Goal: Information Seeking & Learning: Learn about a topic

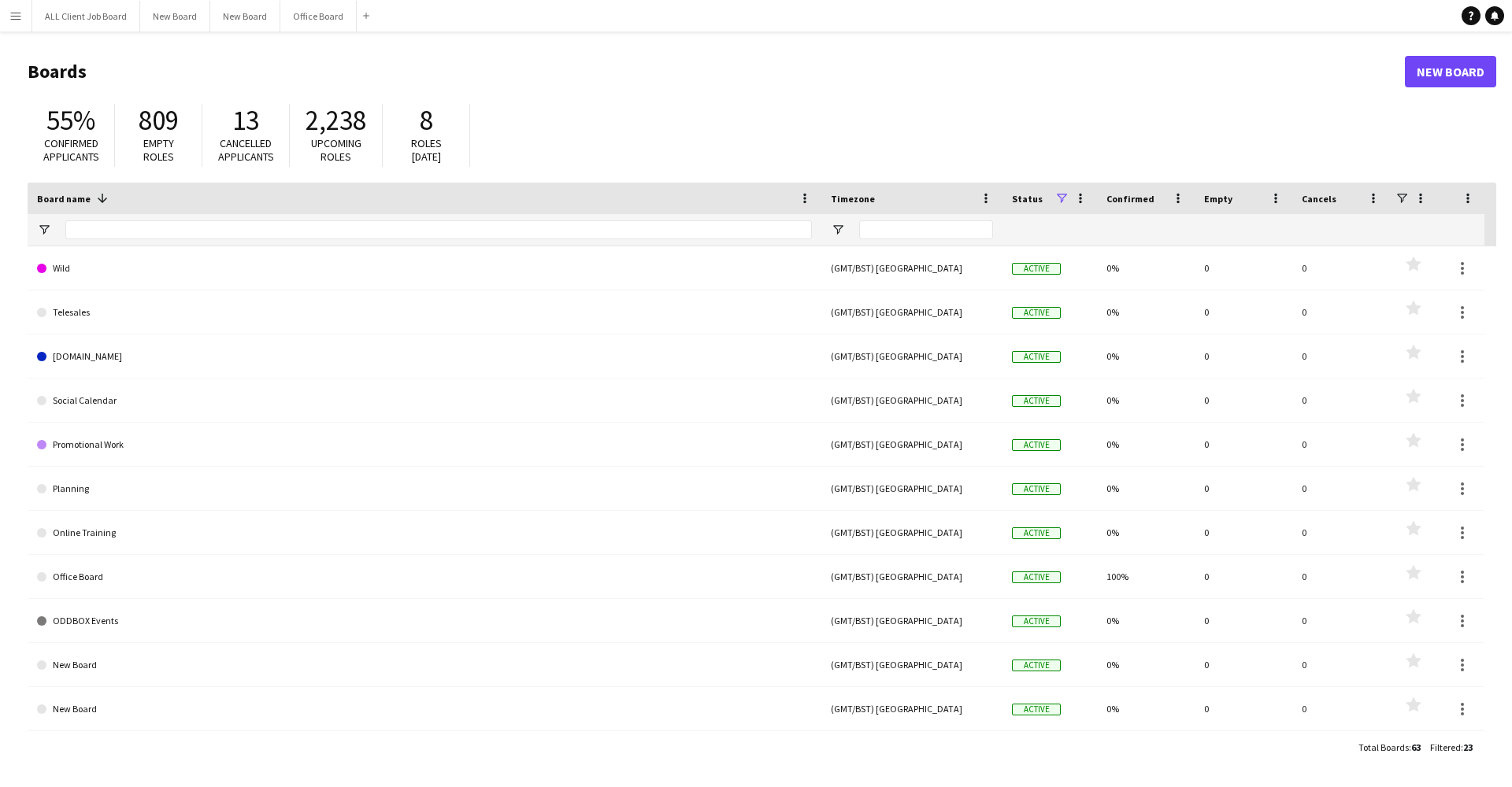
click at [16, 22] on button "Menu" at bounding box center [15, 15] width 31 height 31
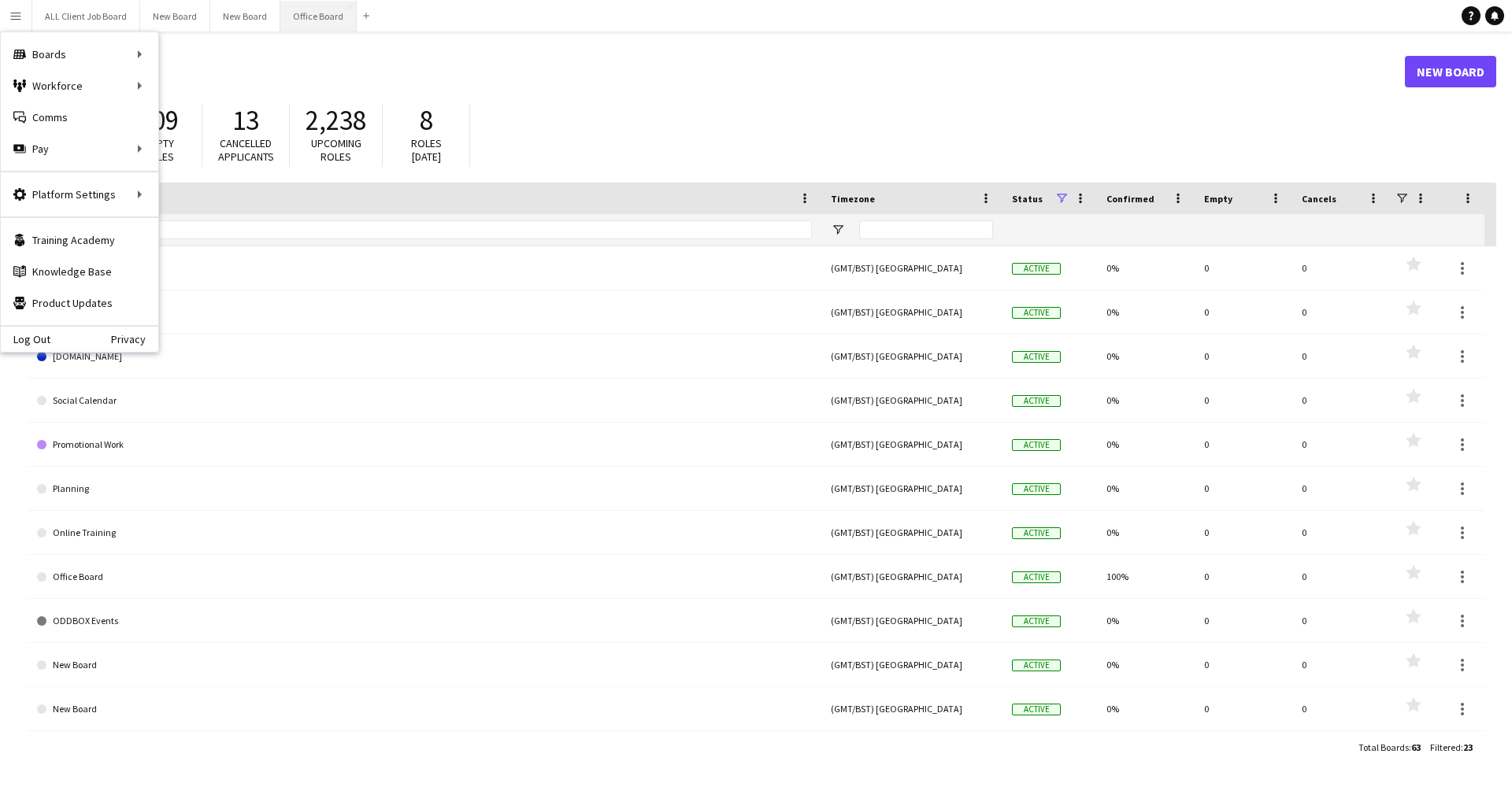
click at [303, 13] on button "Office Board Close" at bounding box center [318, 16] width 76 height 30
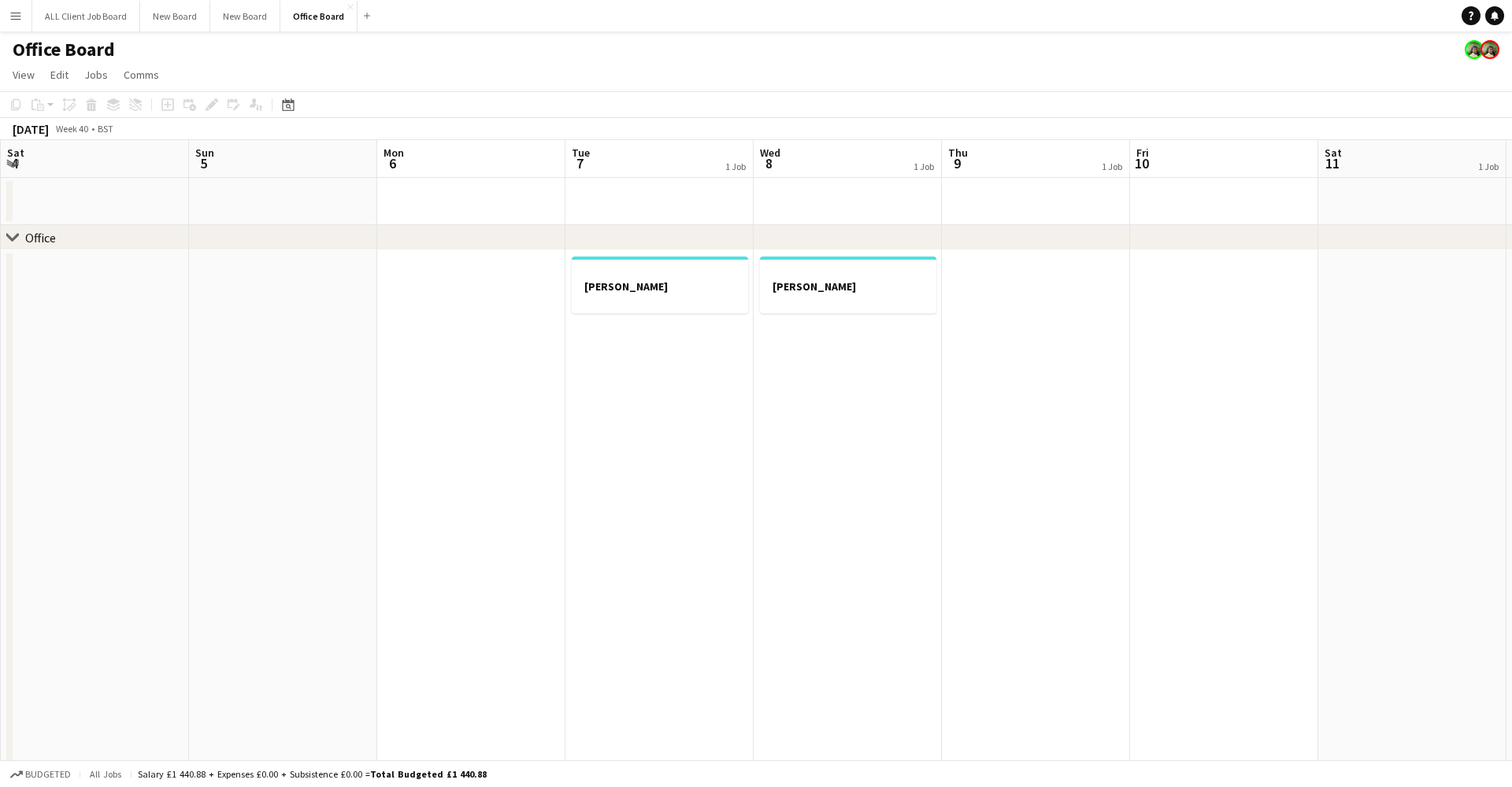
scroll to position [0, 543]
click at [19, 19] on app-icon "Menu" at bounding box center [16, 16] width 13 height 13
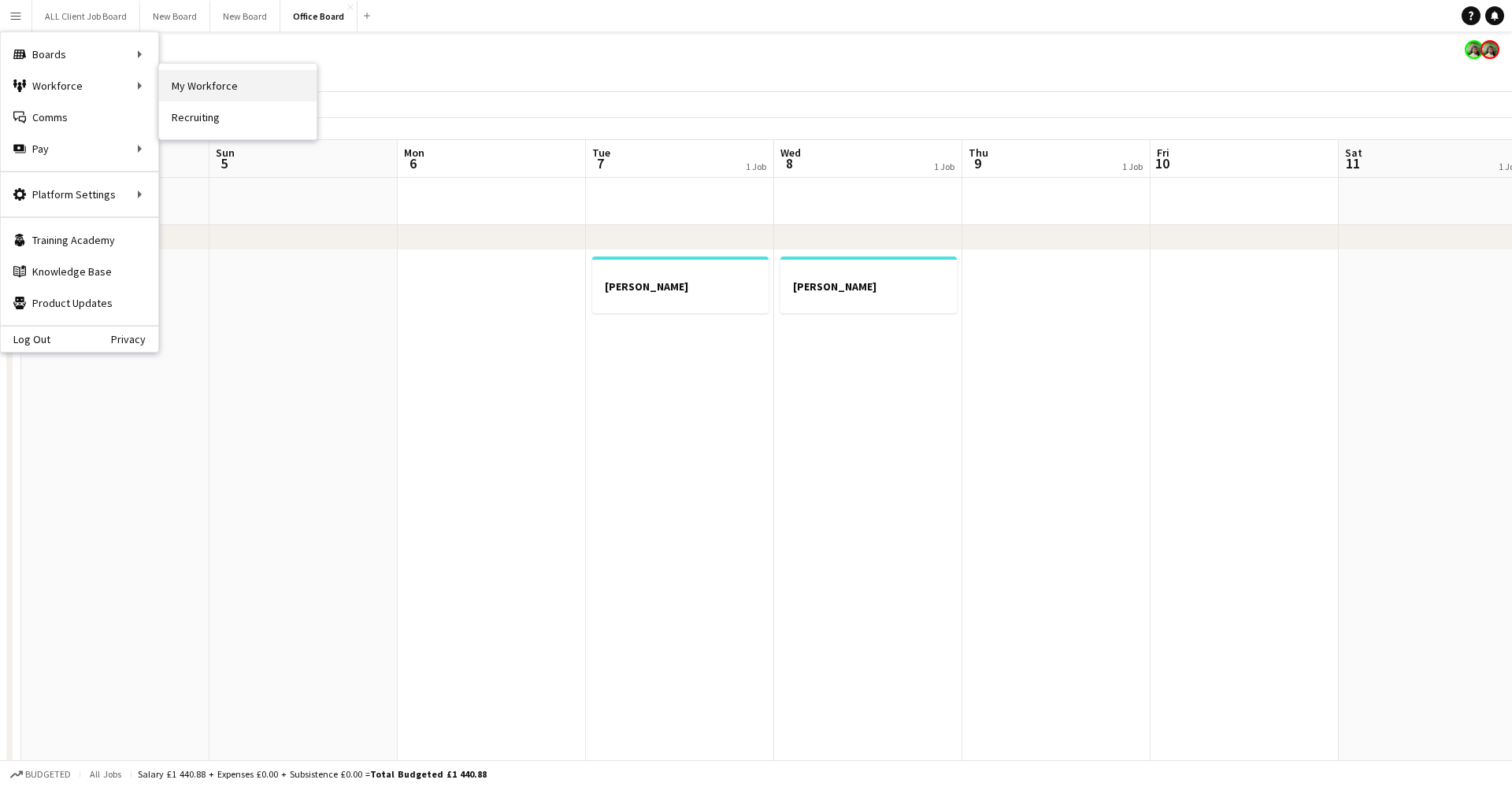
click at [189, 85] on link "My Workforce" at bounding box center [238, 85] width 158 height 31
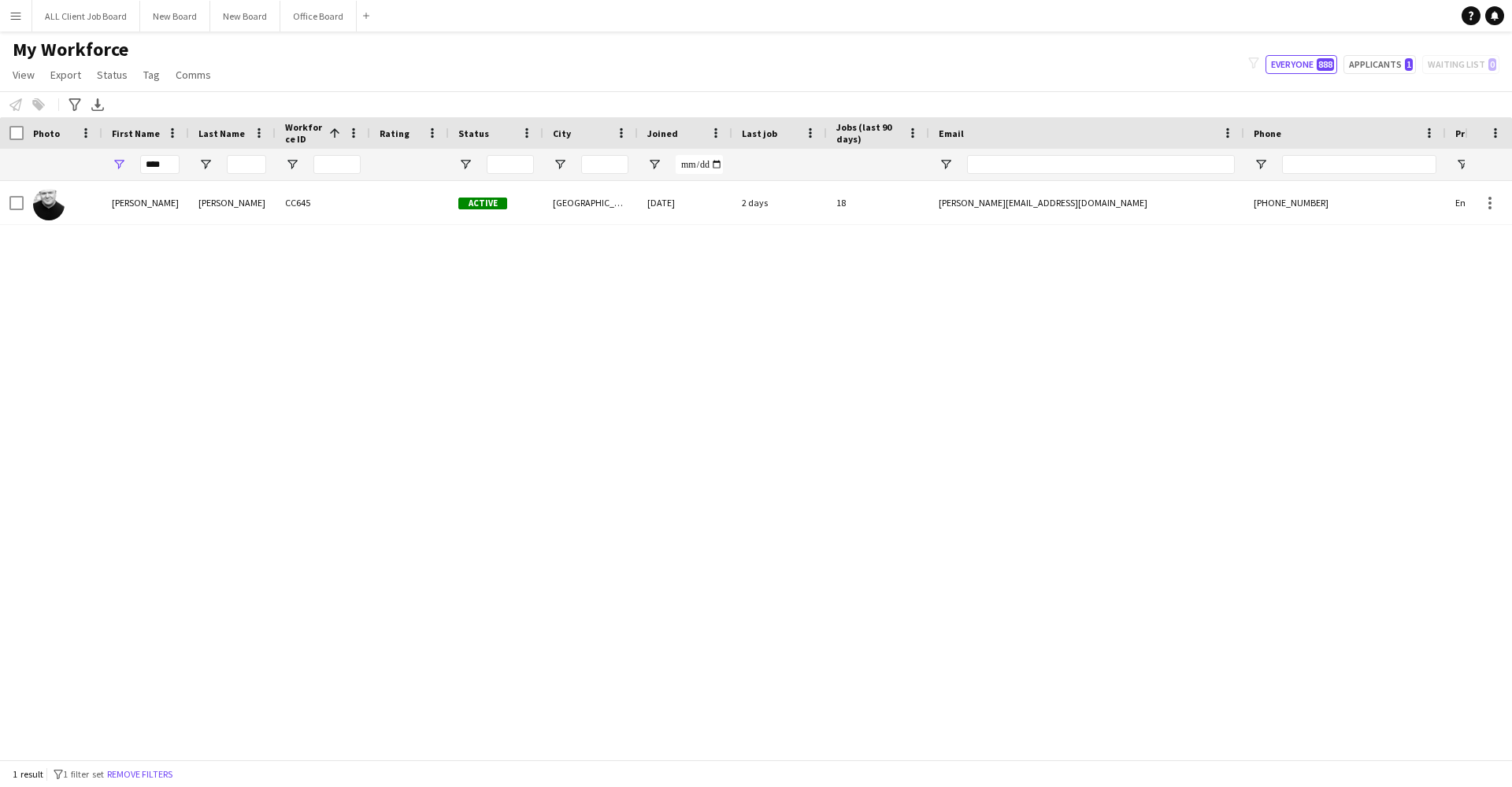
click at [30, 19] on button "Menu" at bounding box center [15, 15] width 31 height 31
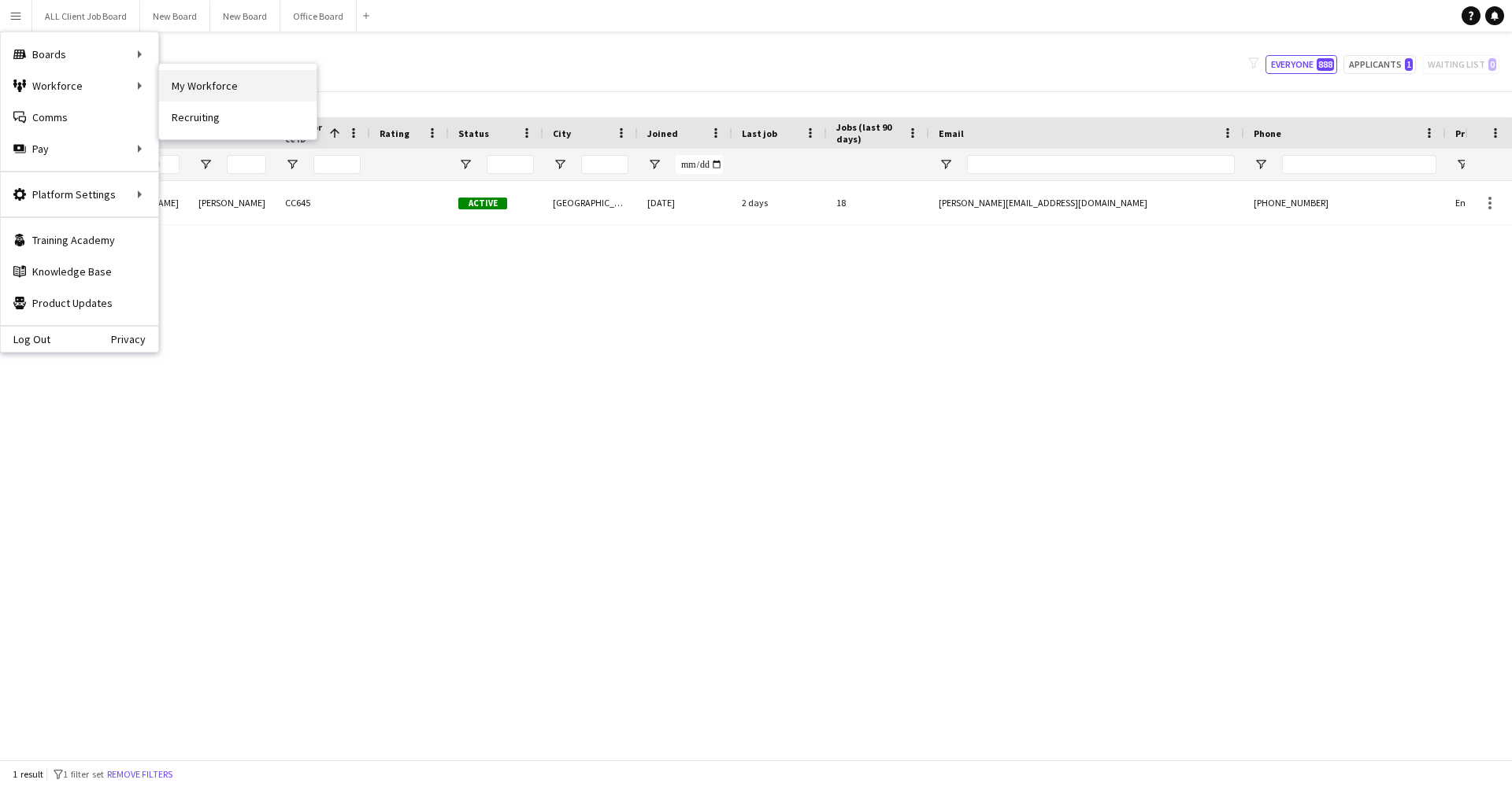
click at [207, 94] on link "My Workforce" at bounding box center [238, 85] width 158 height 31
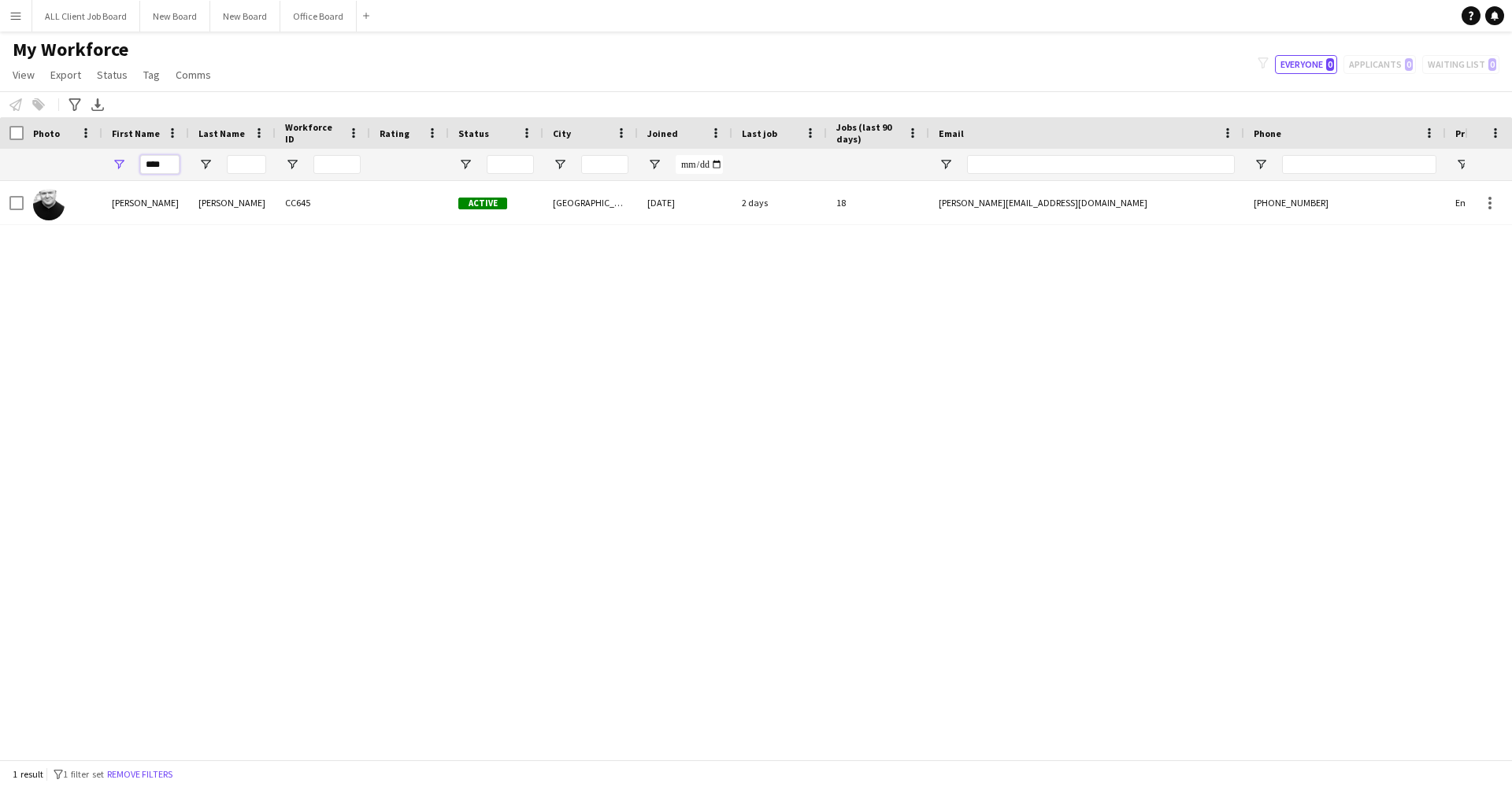
click at [167, 167] on input "****" at bounding box center [159, 164] width 39 height 19
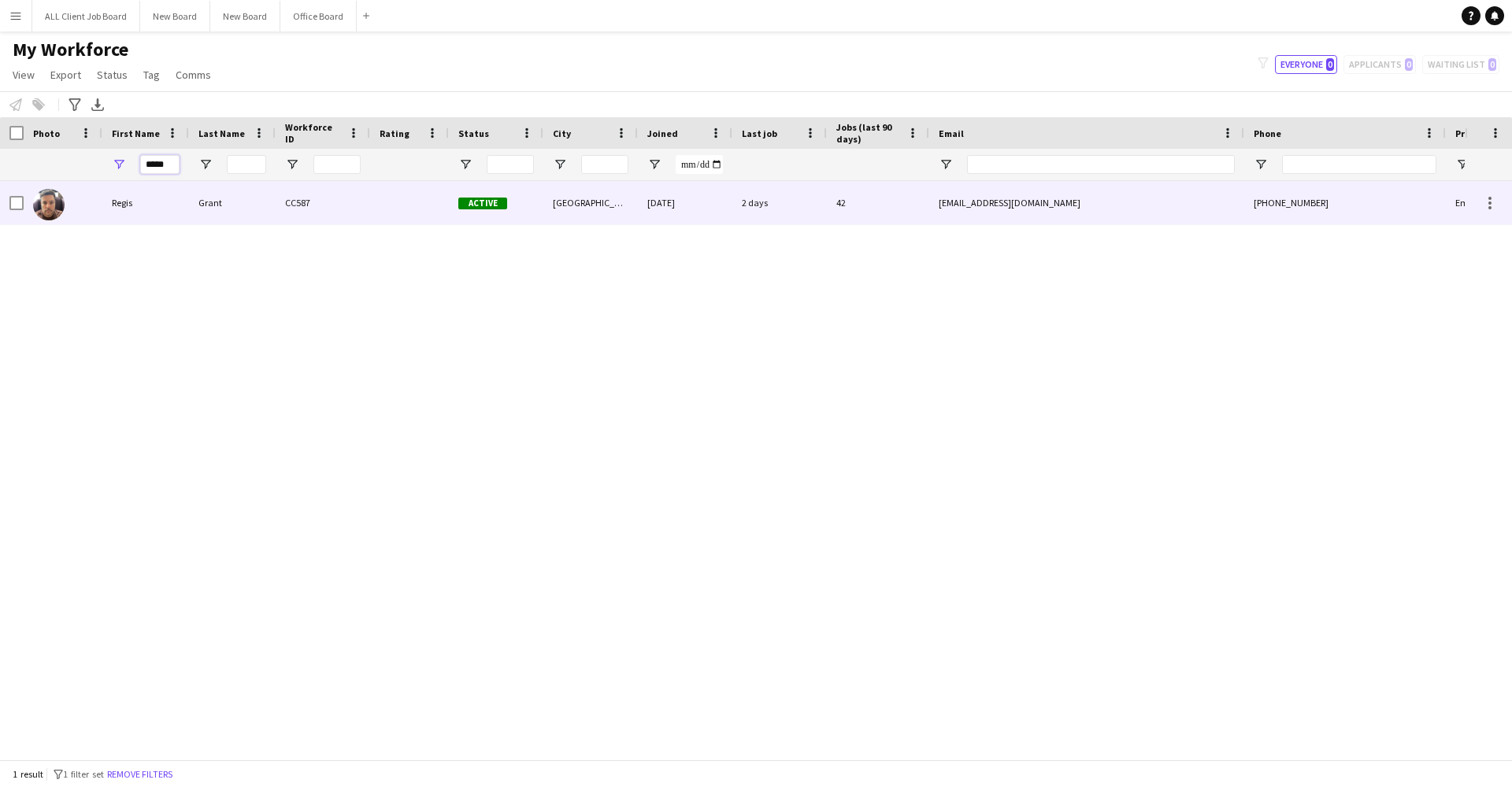
type input "*****"
click at [185, 202] on div "Regis" at bounding box center [145, 202] width 87 height 43
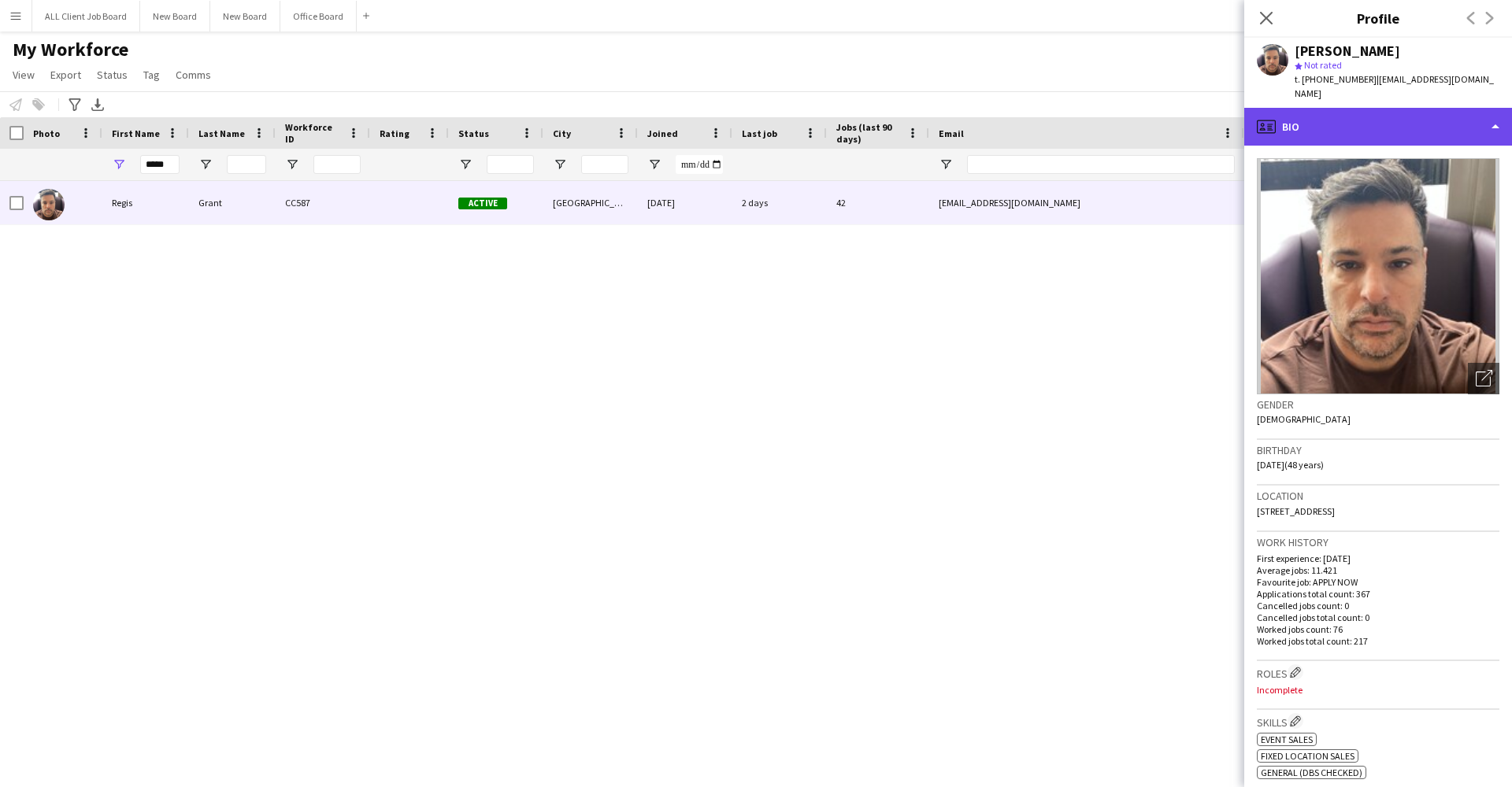
click at [1402, 108] on div "profile Bio" at bounding box center [1378, 126] width 268 height 38
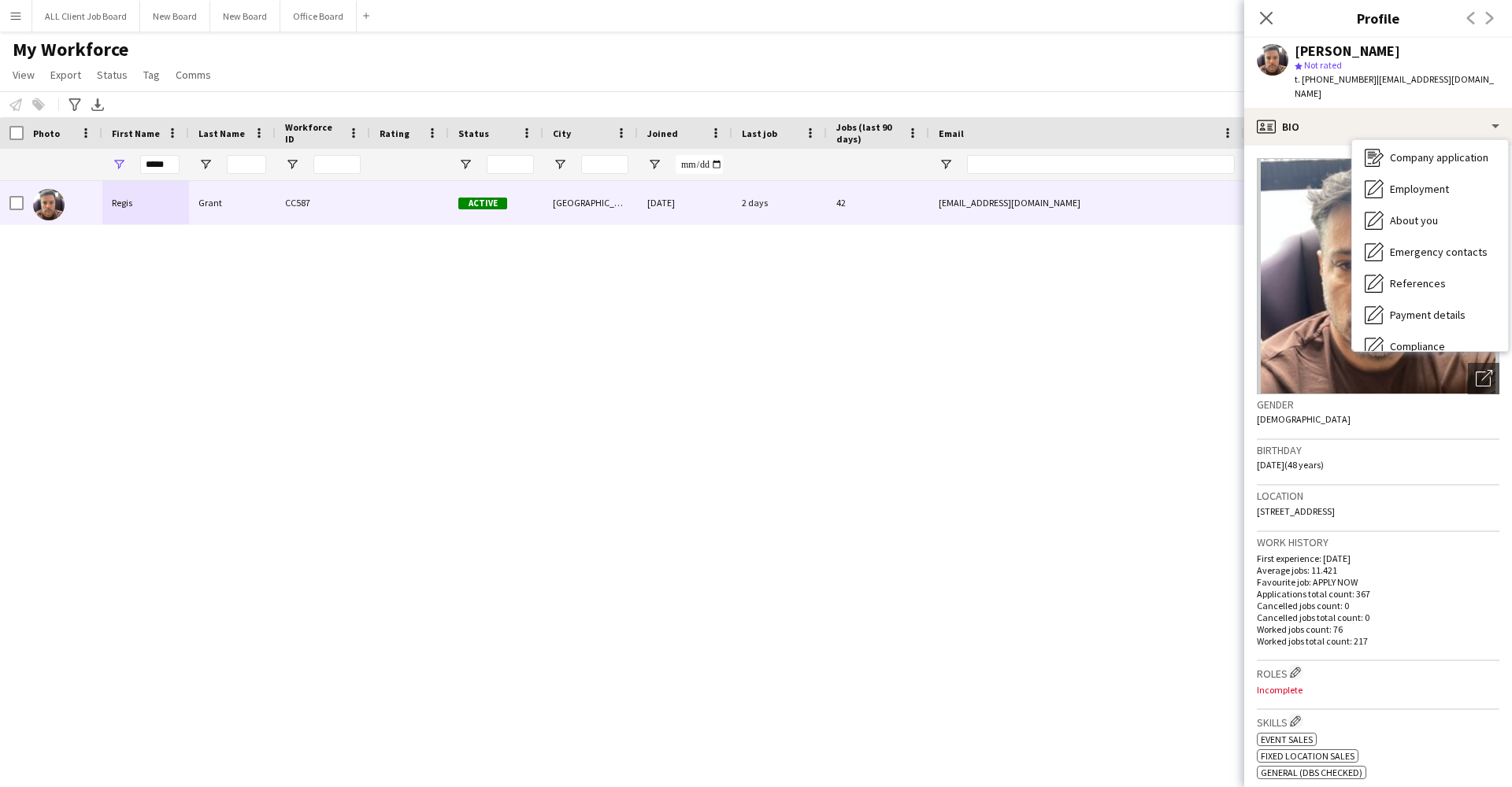
click at [1404, 465] on span "Calendar" at bounding box center [1410, 472] width 42 height 14
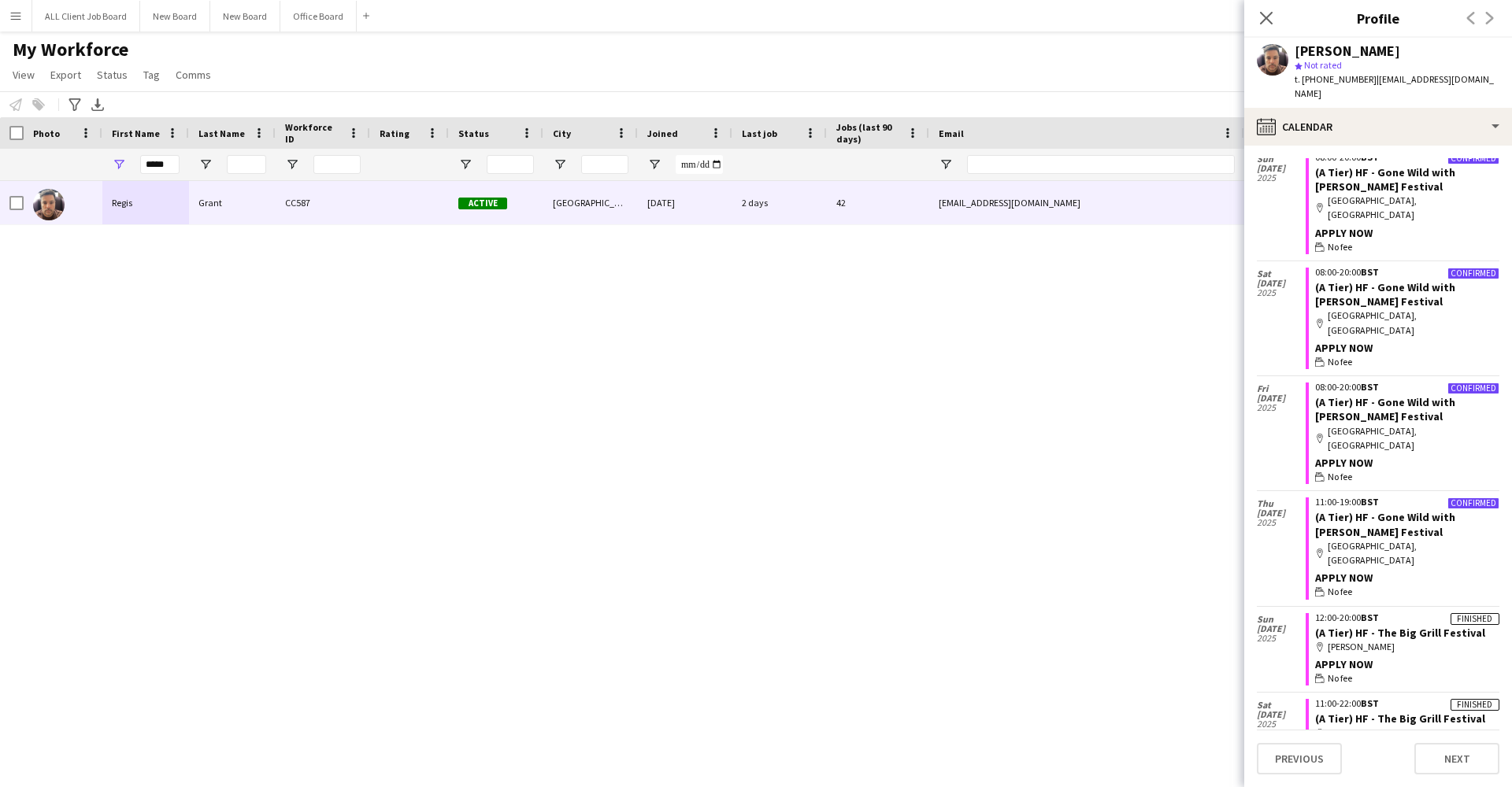
scroll to position [3196, 0]
drag, startPoint x: 1297, startPoint y: 54, endPoint x: 1374, endPoint y: 54, distance: 77.0
click at [1374, 54] on div "[PERSON_NAME]" at bounding box center [1396, 51] width 205 height 14
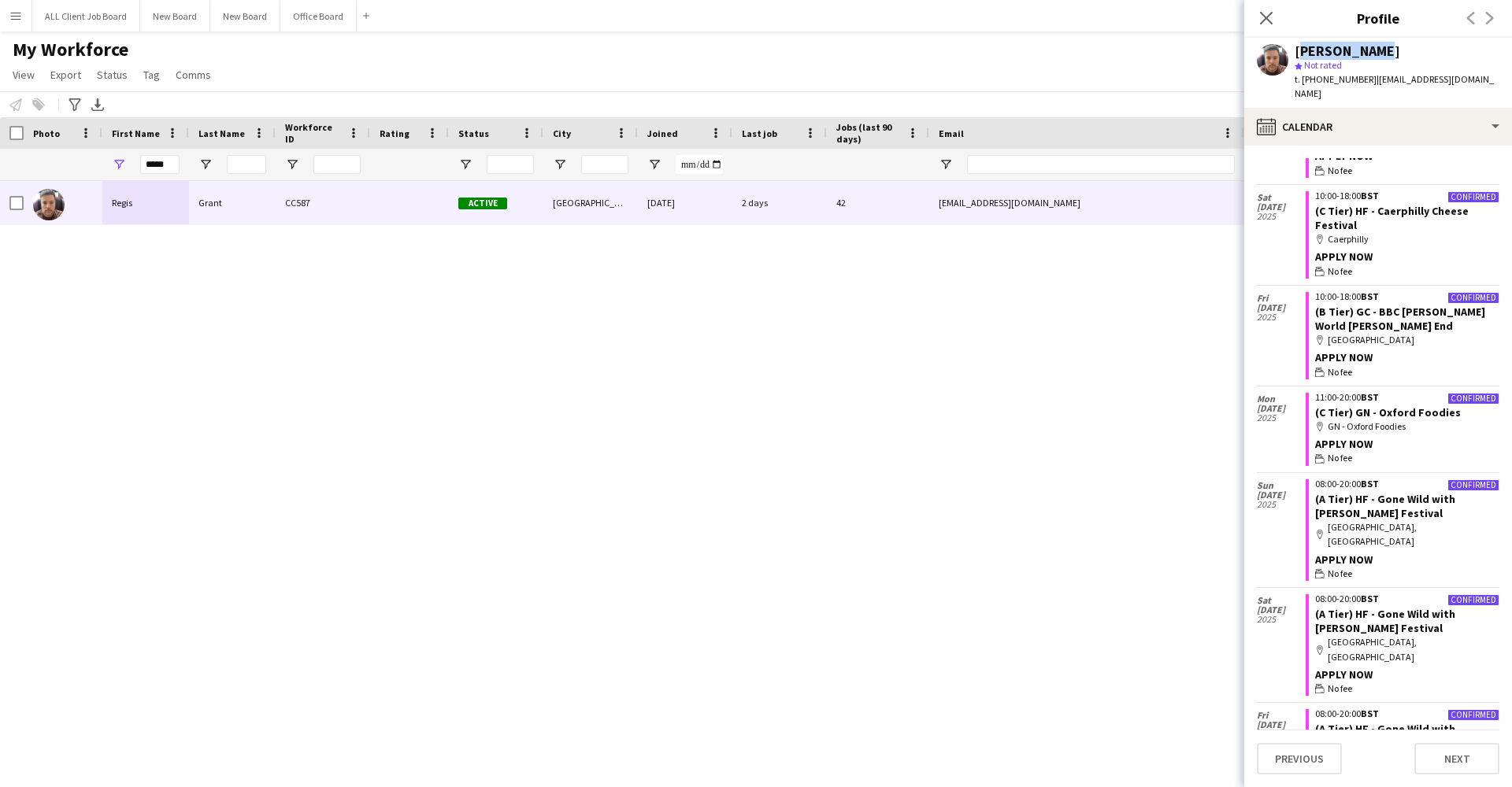
scroll to position [2830, 0]
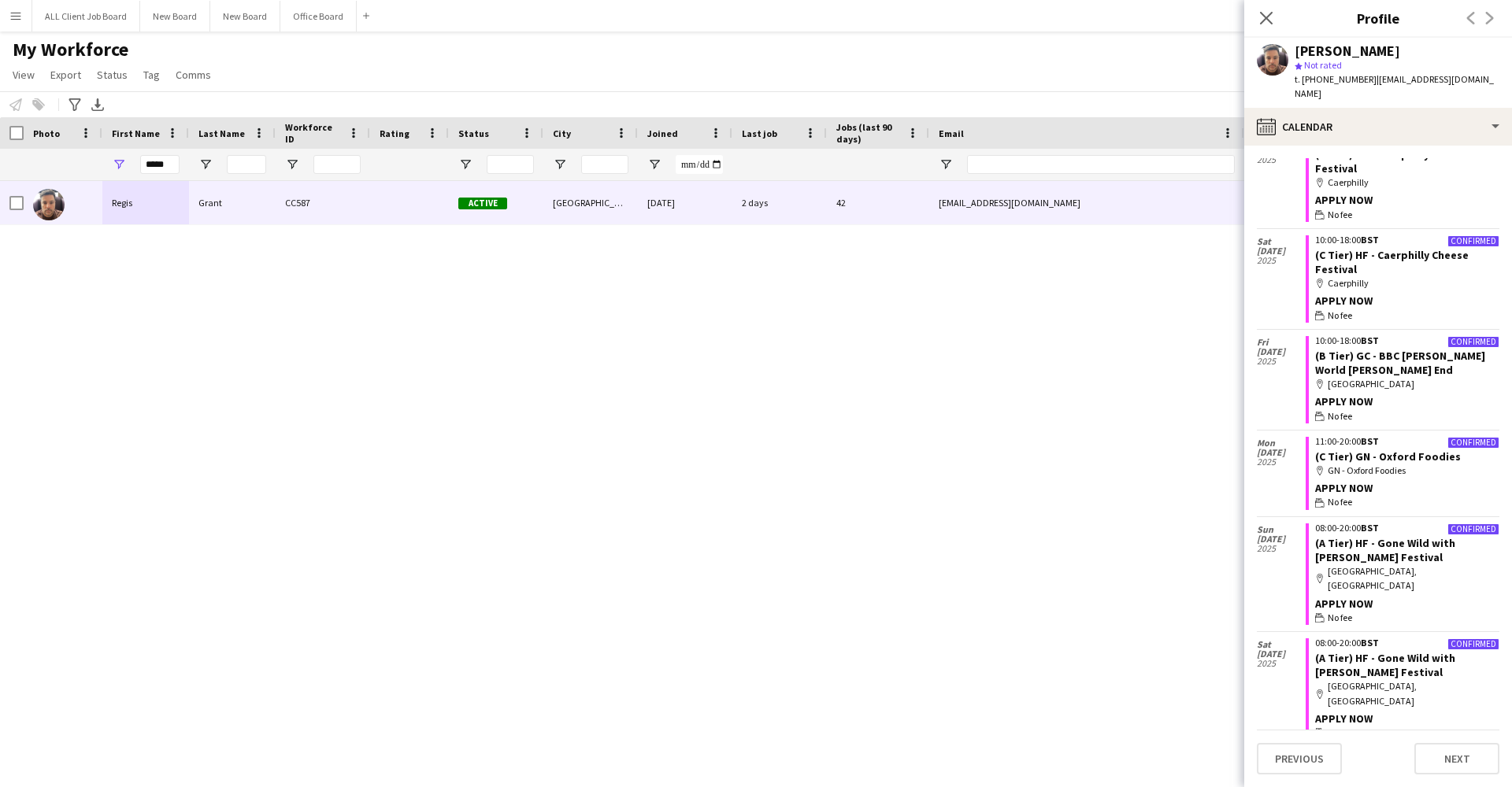
click at [1278, 58] on app-user-avatar at bounding box center [1272, 59] width 31 height 31
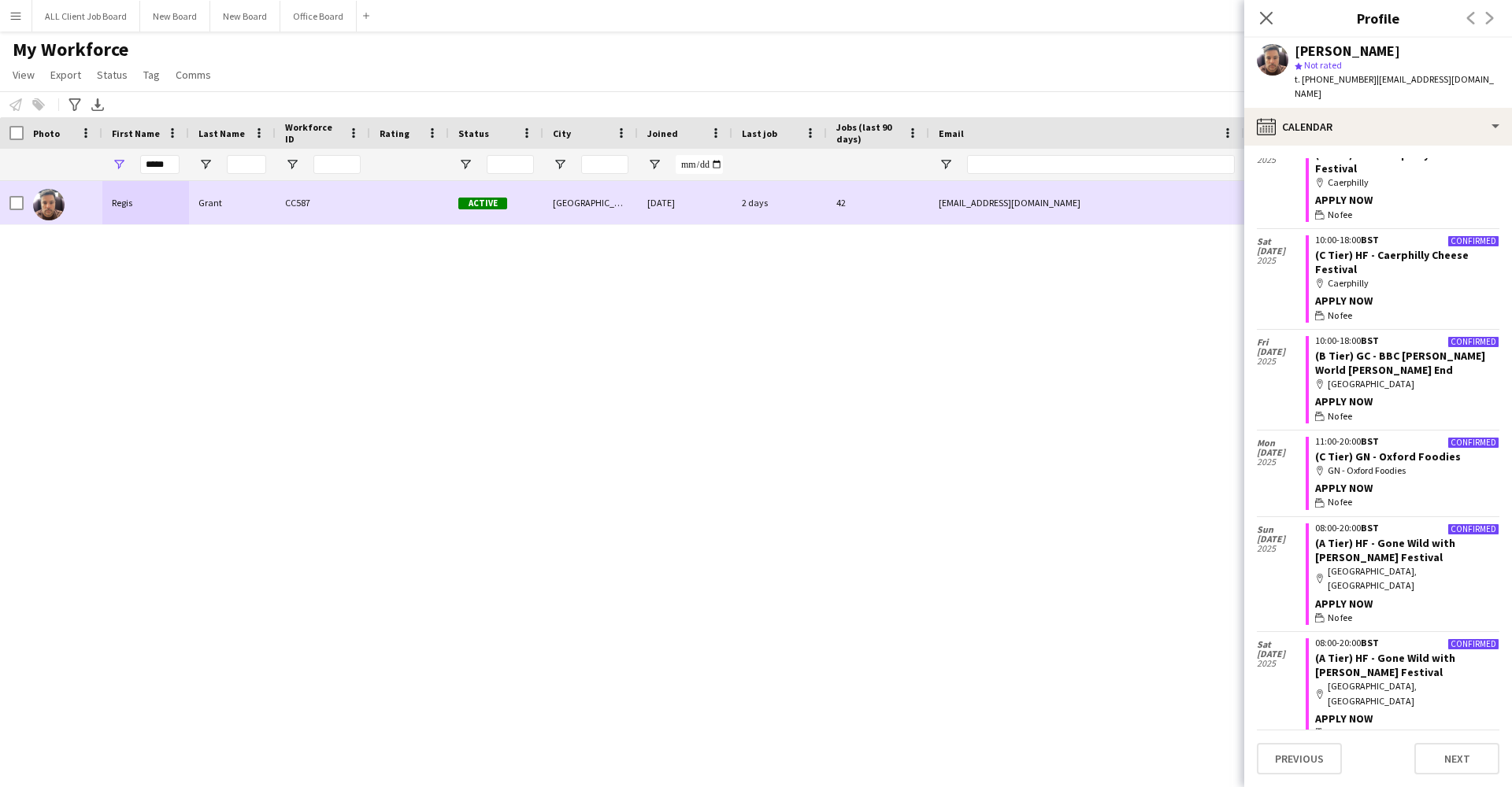
click at [40, 204] on img at bounding box center [48, 204] width 31 height 31
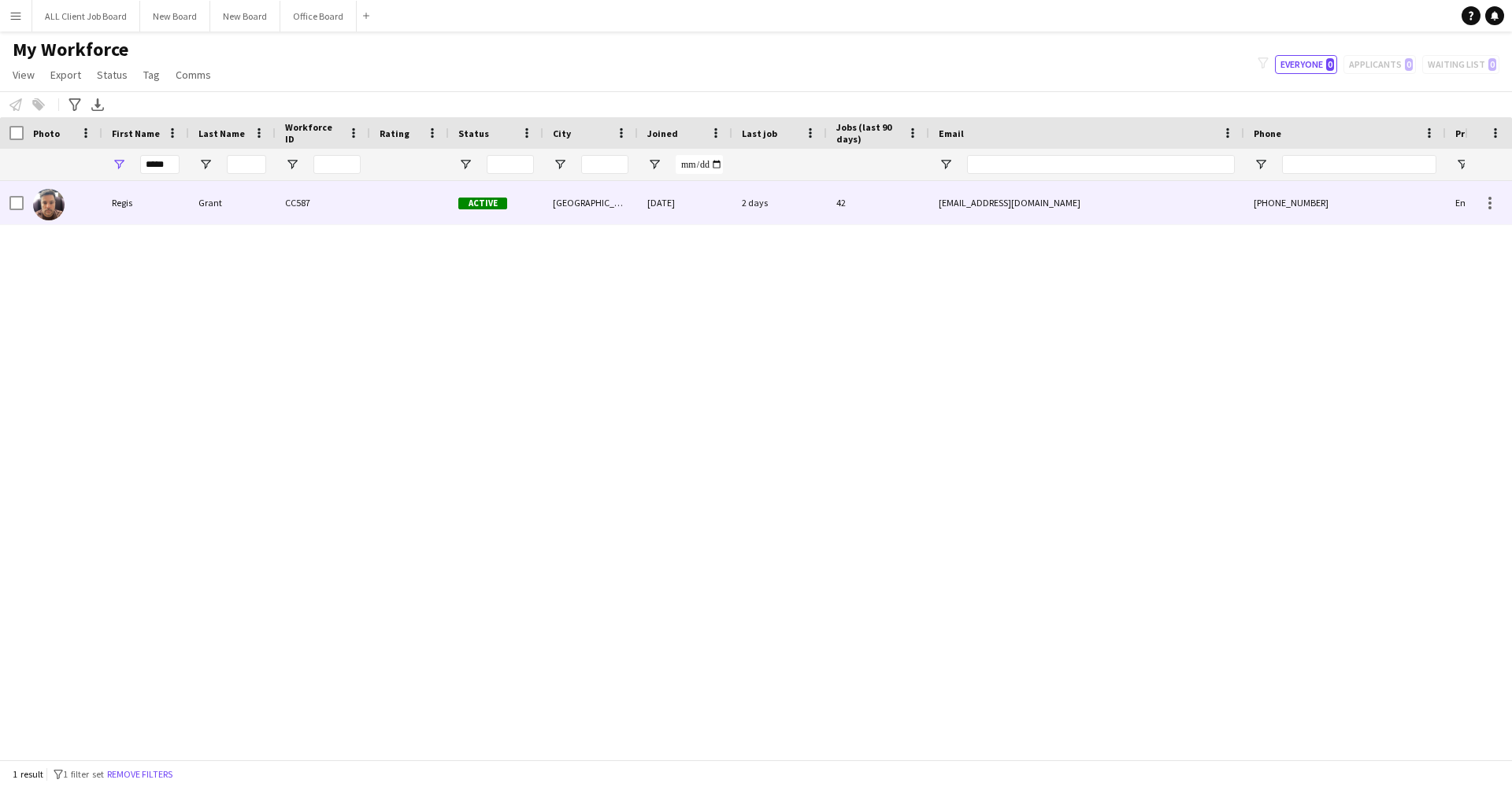
click at [55, 209] on img at bounding box center [48, 204] width 31 height 31
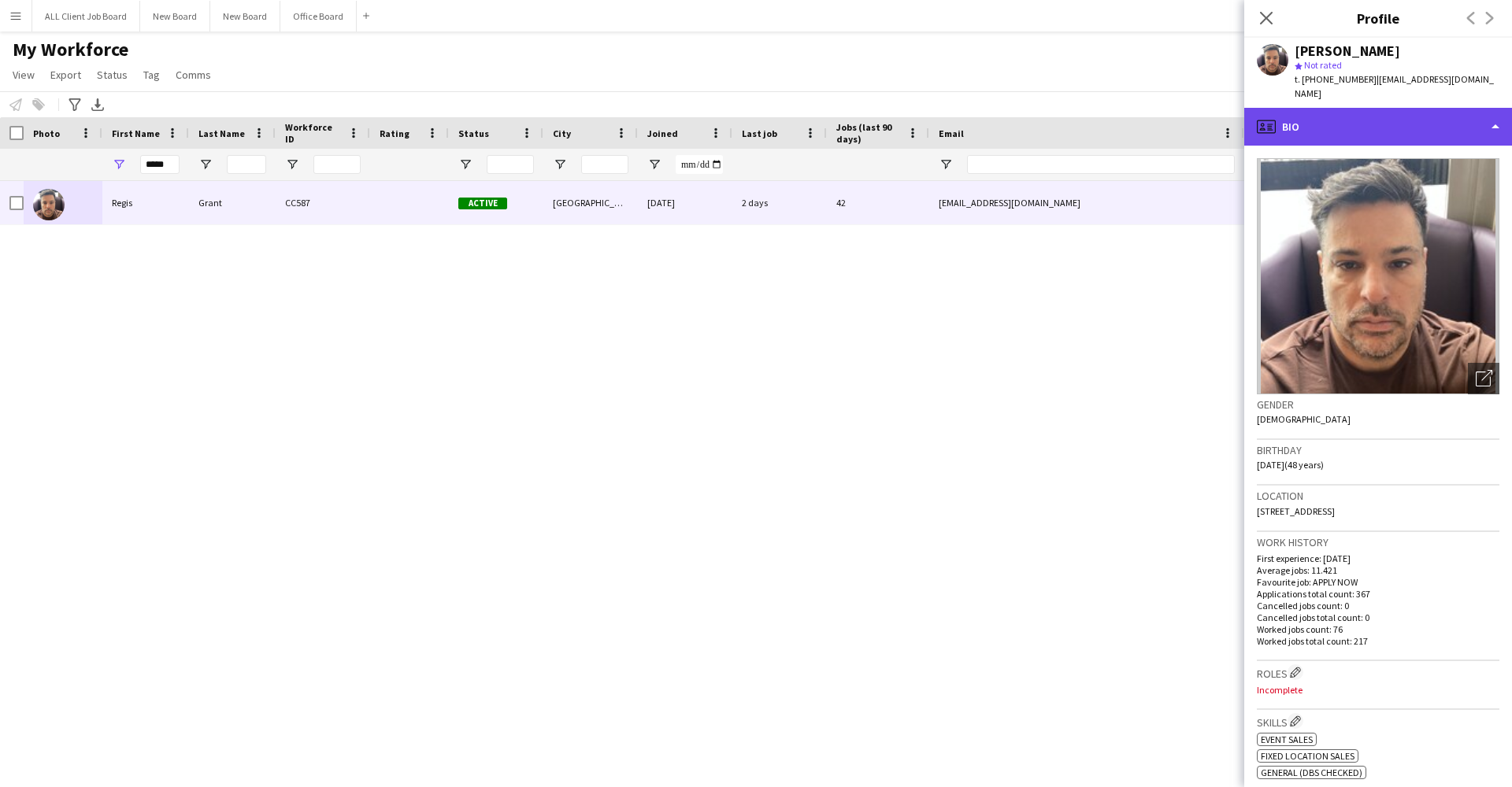
click at [1332, 119] on div "profile Bio" at bounding box center [1378, 126] width 268 height 38
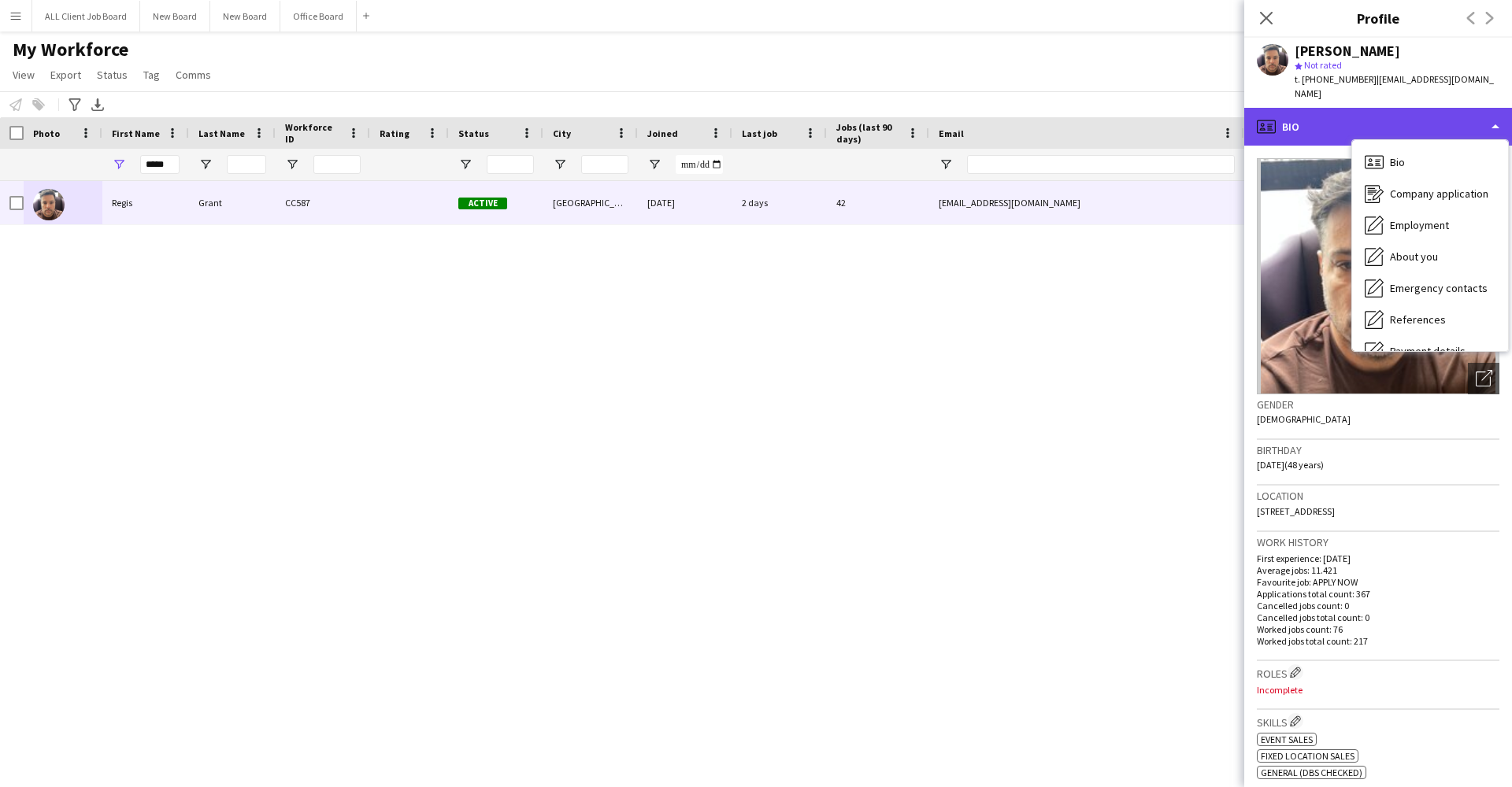
click at [1298, 107] on div "profile Bio" at bounding box center [1378, 126] width 268 height 38
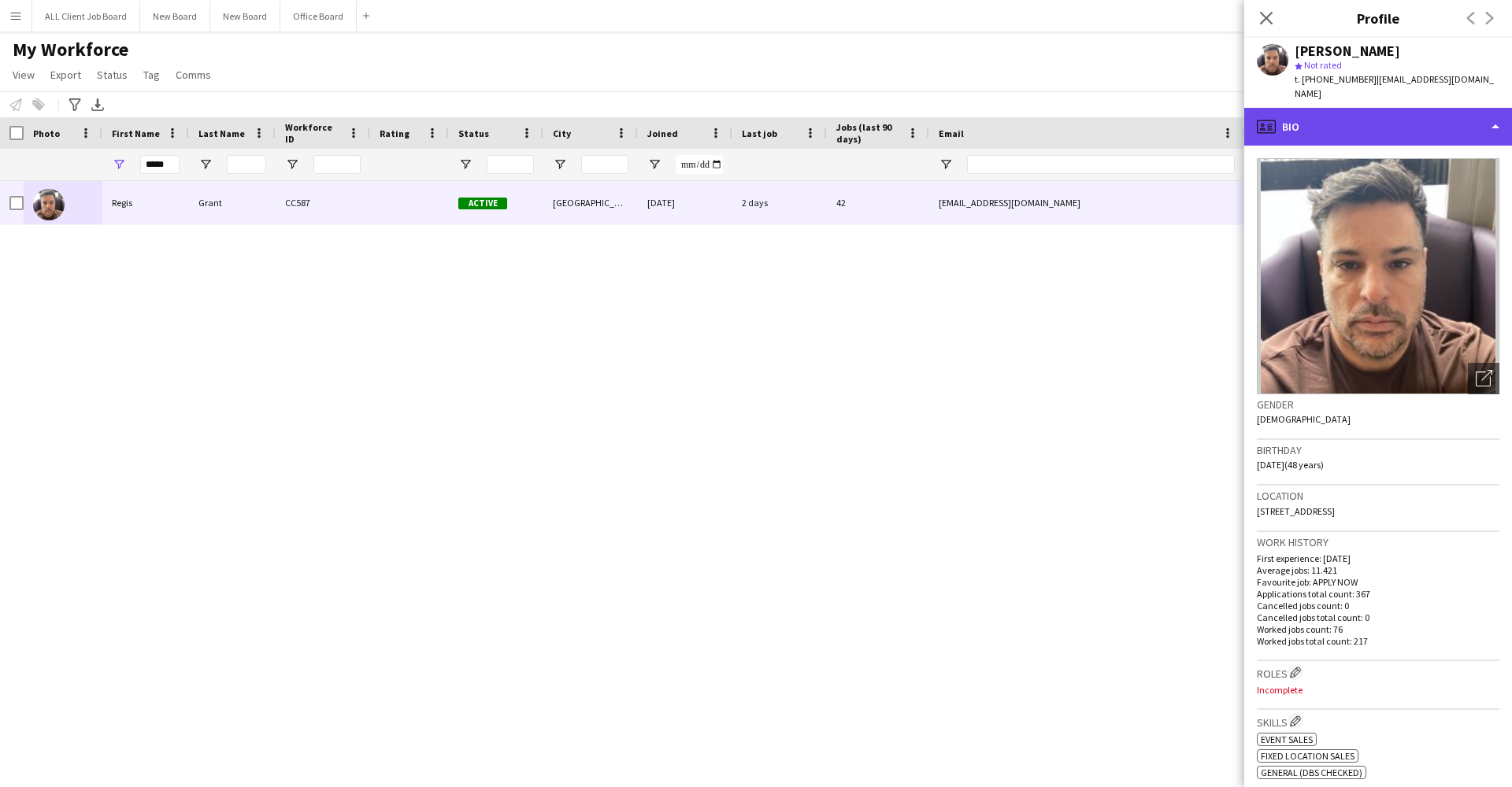
click at [1371, 107] on div "profile Bio" at bounding box center [1378, 126] width 268 height 38
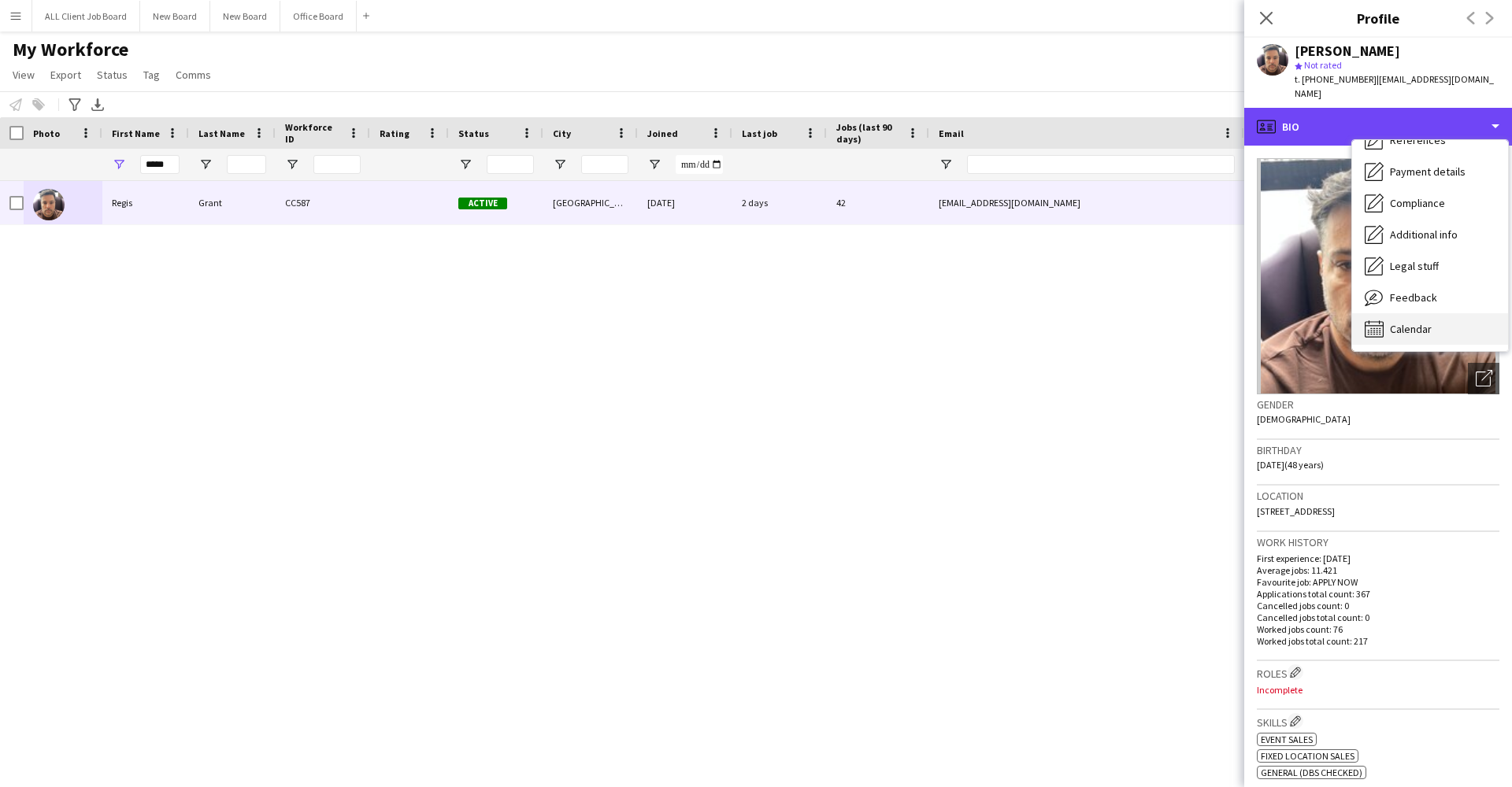
scroll to position [179, 0]
click at [1408, 321] on span "Calendar" at bounding box center [1410, 329] width 42 height 14
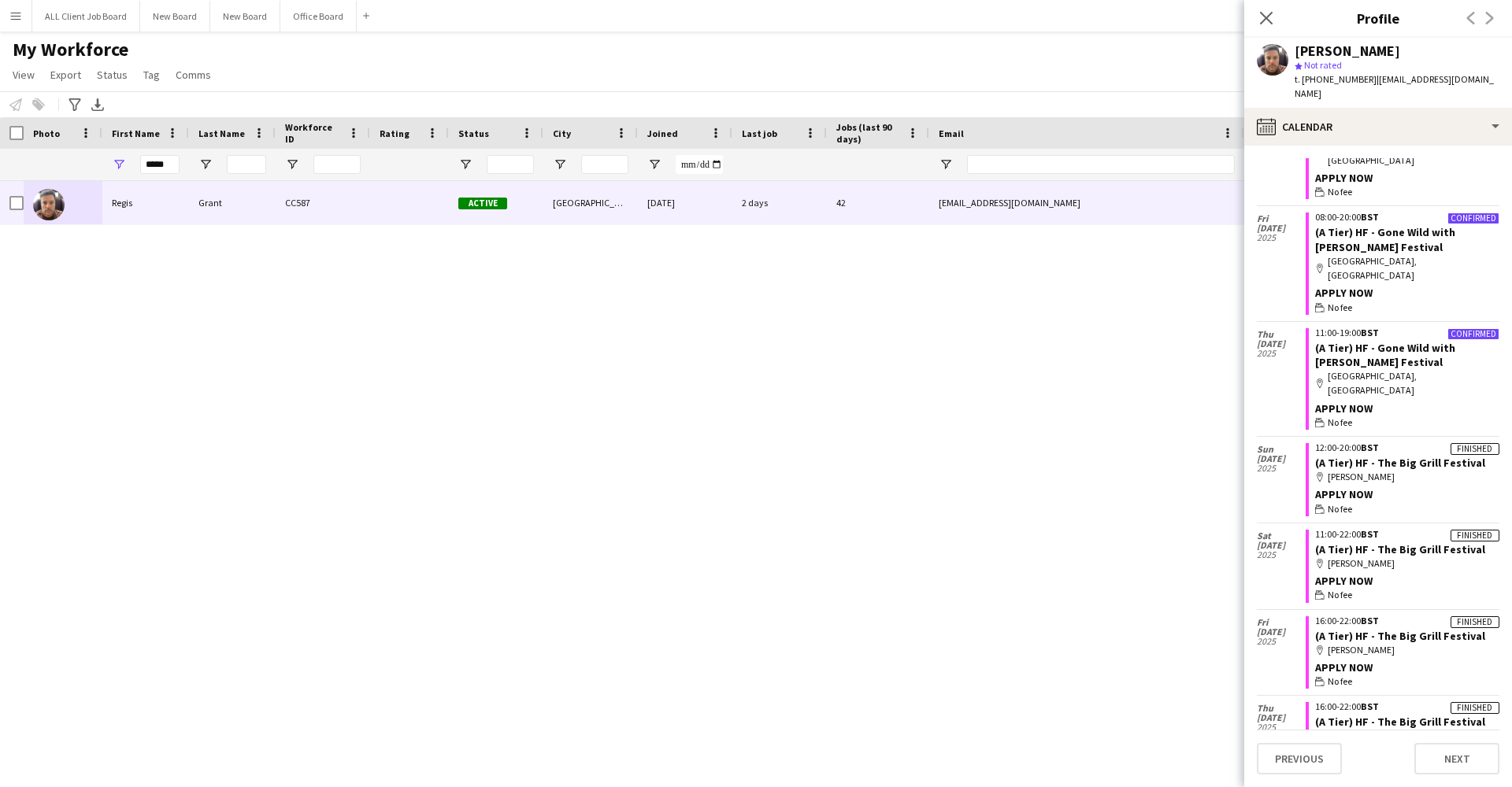
scroll to position [4364, 0]
